Goal: Navigation & Orientation: Understand site structure

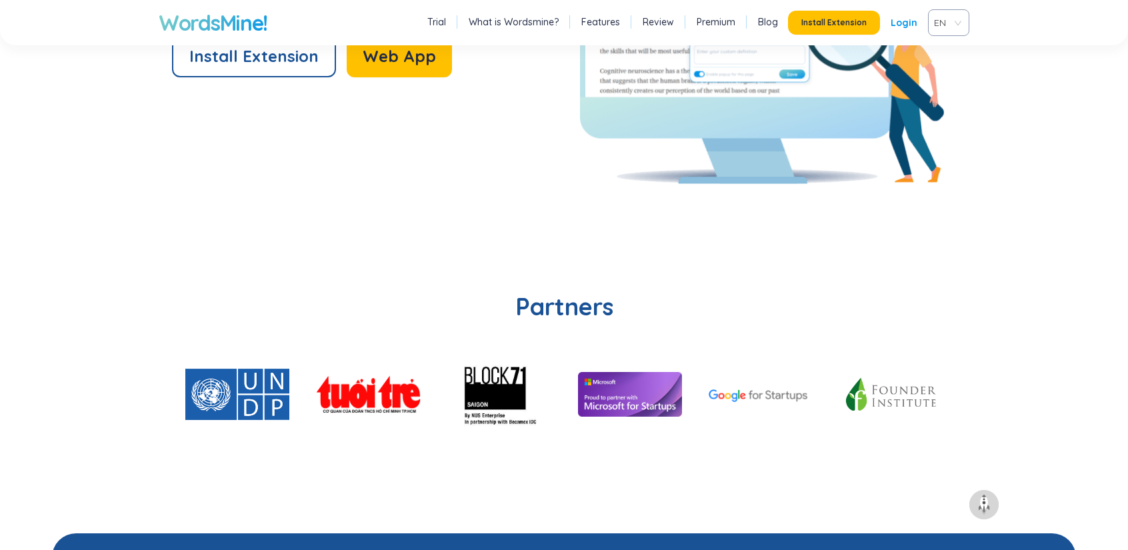
scroll to position [3279, 0]
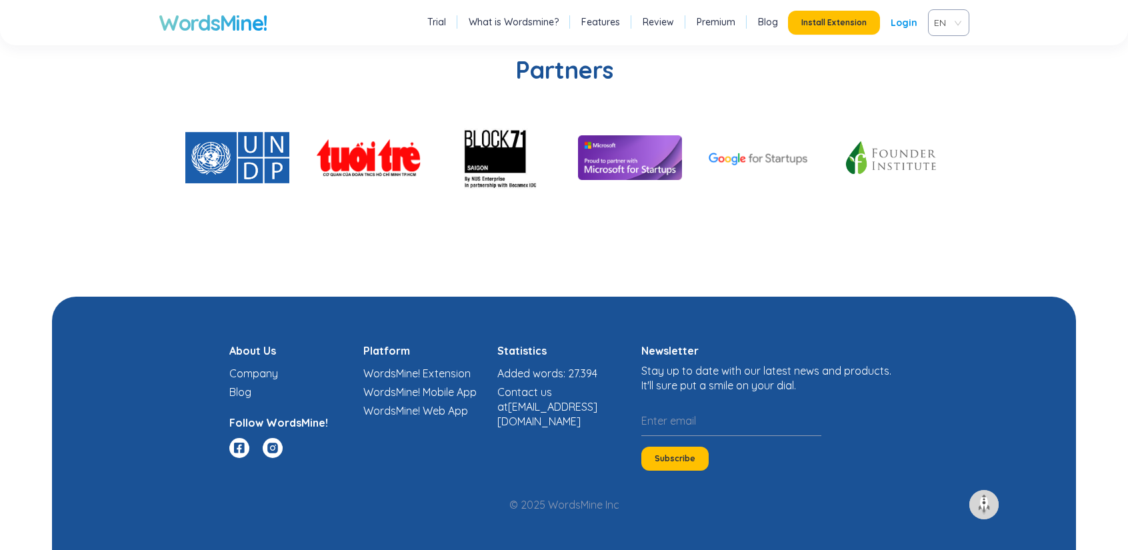
click at [611, 23] on link "Features" at bounding box center [600, 21] width 39 height 13
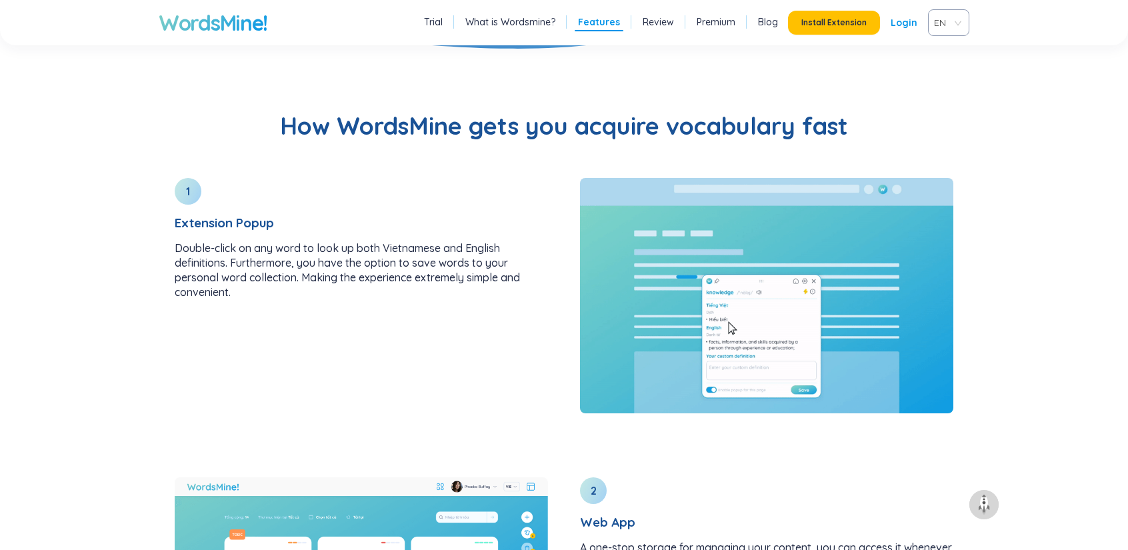
click at [658, 25] on link "Review" at bounding box center [657, 21] width 31 height 13
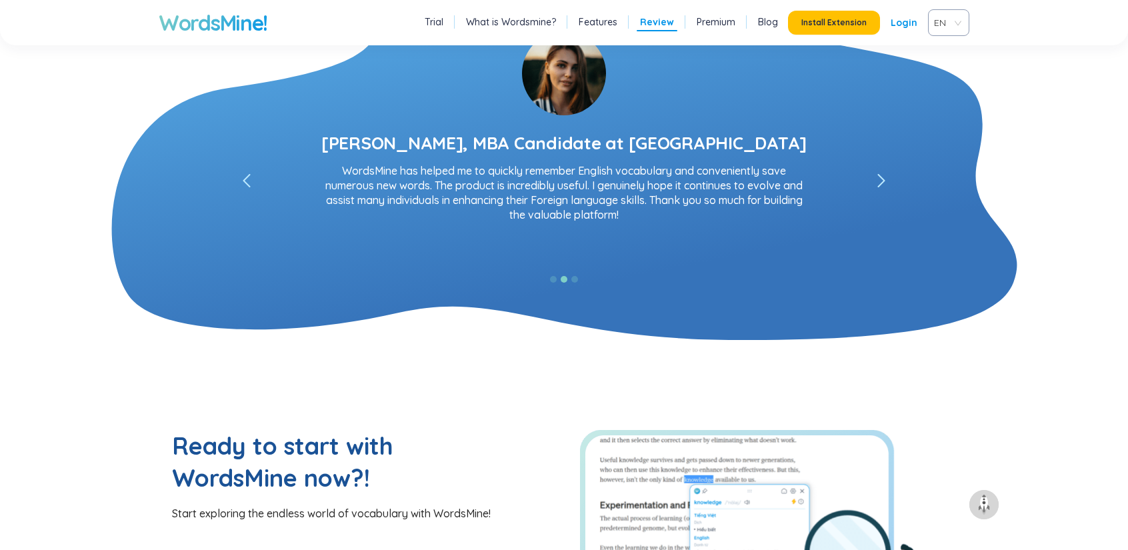
scroll to position [2526, 0]
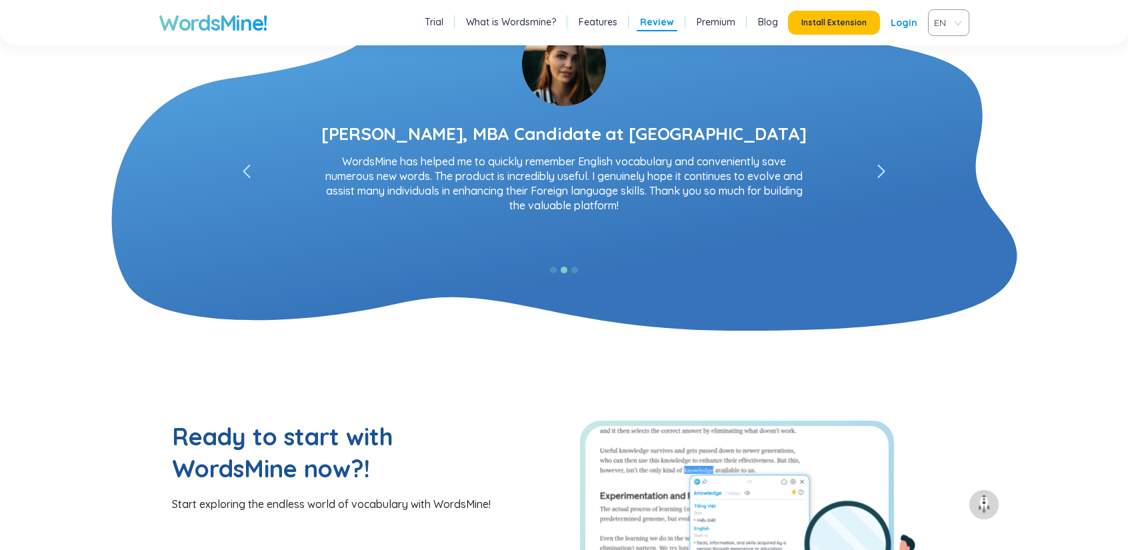
click at [722, 29] on li "Premium" at bounding box center [715, 22] width 45 height 17
click at [725, 21] on link "Premium" at bounding box center [715, 21] width 39 height 13
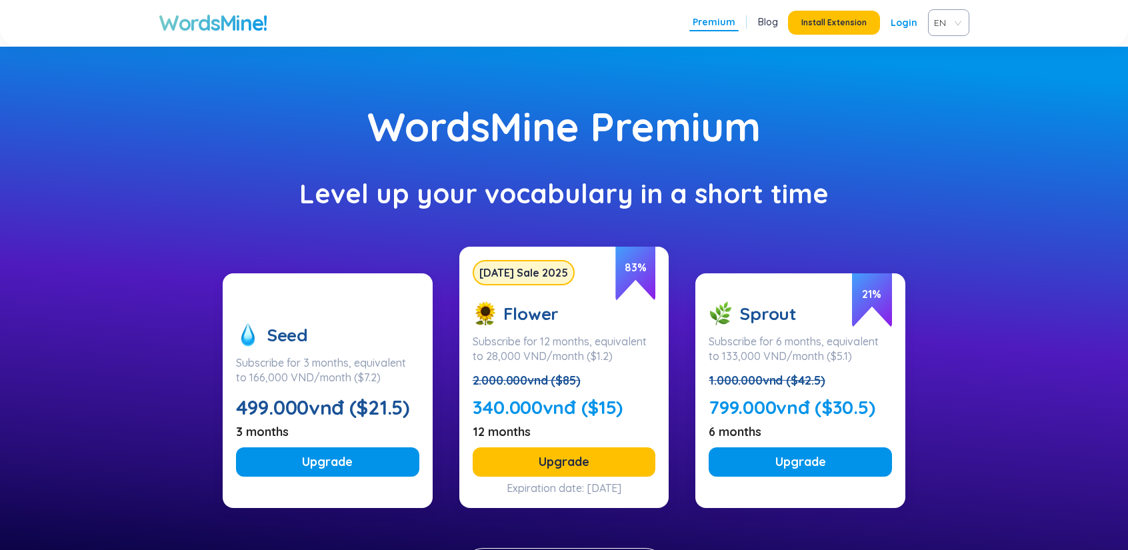
click at [776, 21] on link "Blog" at bounding box center [768, 21] width 20 height 13
